Goal: Task Accomplishment & Management: Use online tool/utility

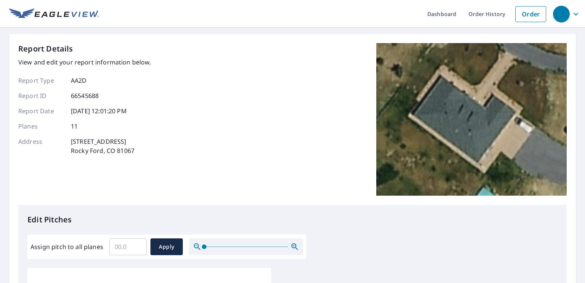
click at [126, 248] on input "Assign pitch to all planes" at bounding box center [127, 246] width 37 height 21
type input "6"
click at [167, 248] on span "Apply" at bounding box center [167, 247] width 20 height 10
type input "6"
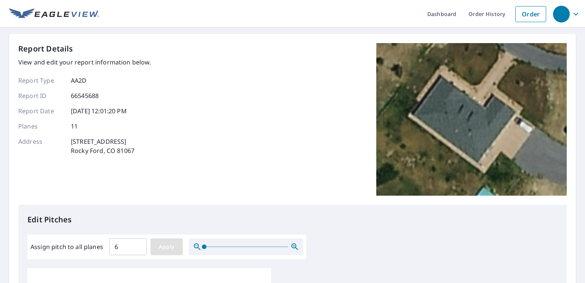
type input "6"
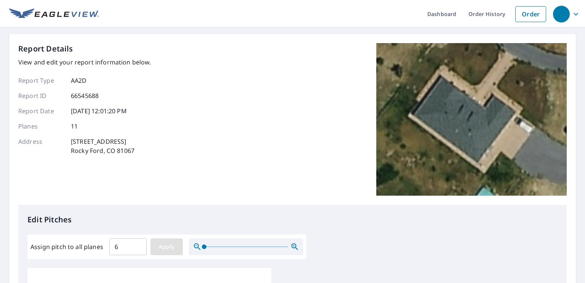
type input "6"
click at [572, 16] on icon "button" at bounding box center [576, 14] width 9 height 9
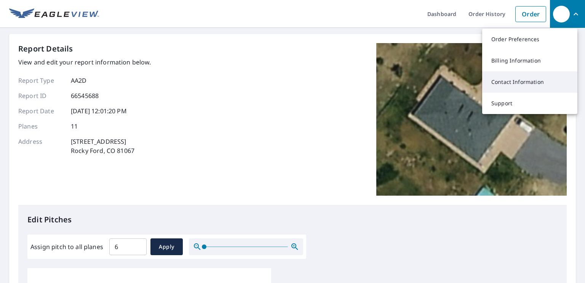
click at [519, 83] on link "Contact Information" at bounding box center [529, 81] width 95 height 21
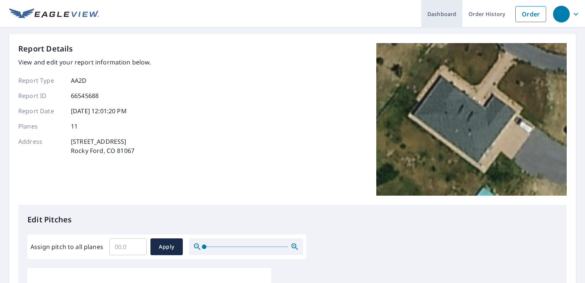
click at [427, 15] on link "Dashboard" at bounding box center [441, 14] width 41 height 28
